Goal: Navigation & Orientation: Find specific page/section

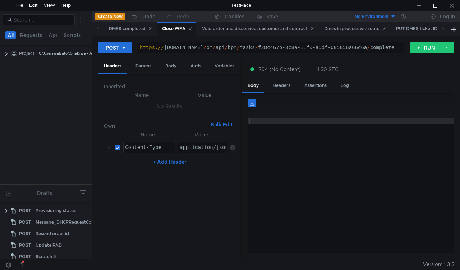
scroll to position [283, 0]
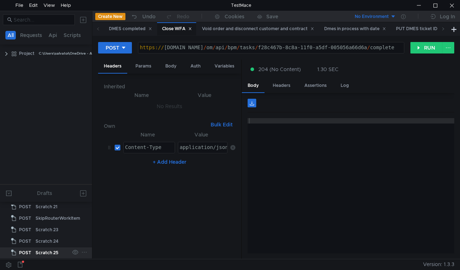
drag, startPoint x: 49, startPoint y: 248, endPoint x: 43, endPoint y: 246, distance: 6.4
click at [43, 248] on div "Scratch 25" at bounding box center [47, 253] width 23 height 11
click at [63, 213] on div "SkipRouterWorkItem" at bounding box center [58, 218] width 45 height 11
